Goal: Task Accomplishment & Management: Manage account settings

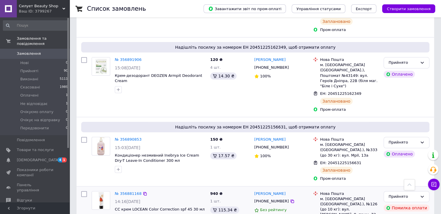
scroll to position [203, 0]
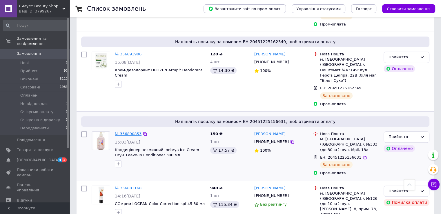
click at [128, 132] on link "№ 356890853" at bounding box center [128, 134] width 27 height 4
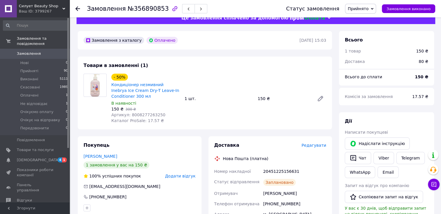
scroll to position [3, 0]
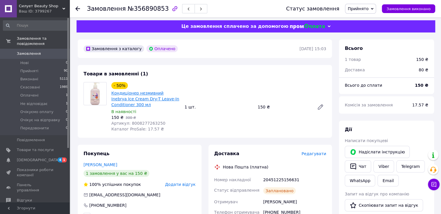
click at [152, 96] on link "Кондиціонер незмивний Inebrya Ice Cream Dry-T Leave-In Conditioner 300 мл" at bounding box center [145, 99] width 68 height 16
click at [35, 38] on span "Замовлення та повідомлення" at bounding box center [43, 41] width 53 height 10
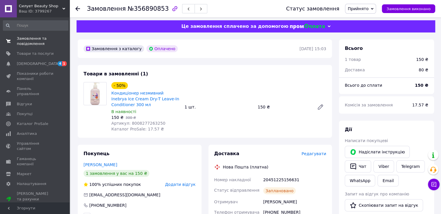
click at [39, 42] on span "Замовлення та повідомлення" at bounding box center [35, 41] width 37 height 10
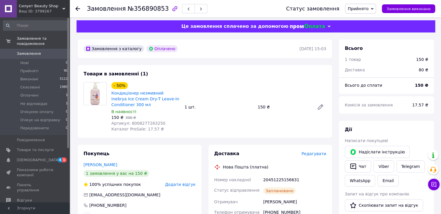
click at [32, 51] on span "Замовлення" at bounding box center [29, 53] width 24 height 5
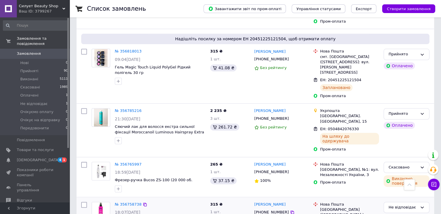
scroll to position [667, 0]
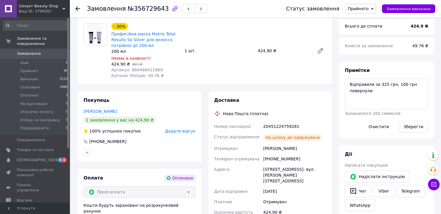
scroll to position [53, 0]
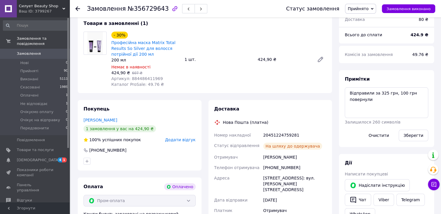
click at [28, 51] on span "Замовлення" at bounding box center [29, 53] width 24 height 5
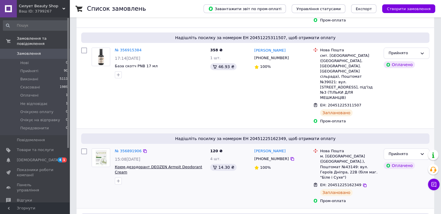
scroll to position [116, 0]
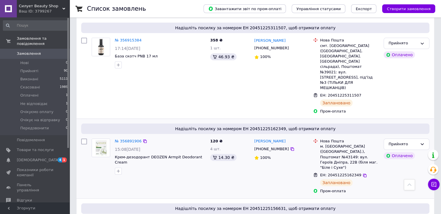
click at [149, 167] on div at bounding box center [160, 171] width 93 height 9
click at [48, 51] on span "Замовлення" at bounding box center [35, 53] width 37 height 5
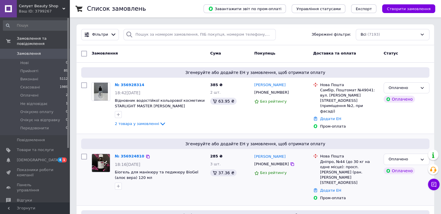
click at [237, 162] on div "3 шт." at bounding box center [229, 165] width 39 height 6
click at [28, 51] on span "Замовлення" at bounding box center [29, 53] width 24 height 5
